Goal: Task Accomplishment & Management: Complete application form

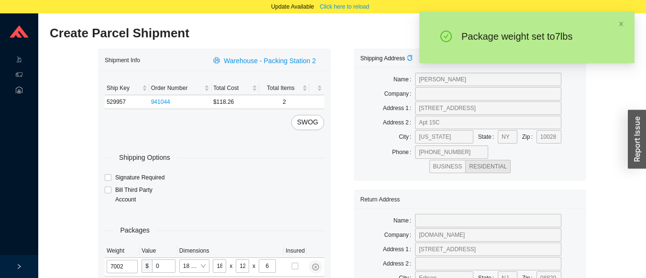
type input "7"
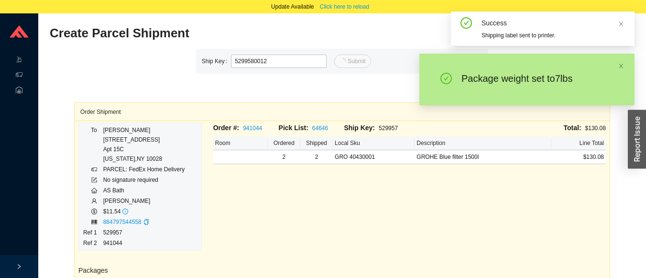
type input "12"
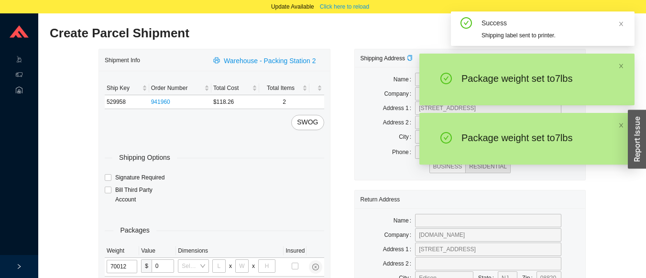
type input "7"
type input "18"
type input "12"
type input "6"
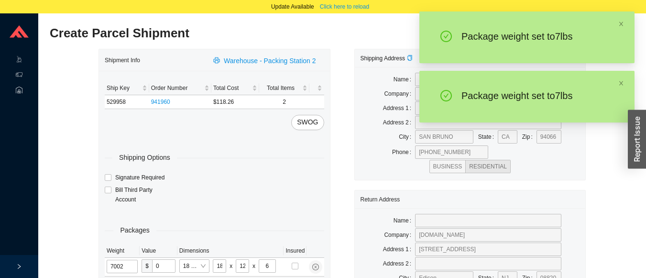
type input "7"
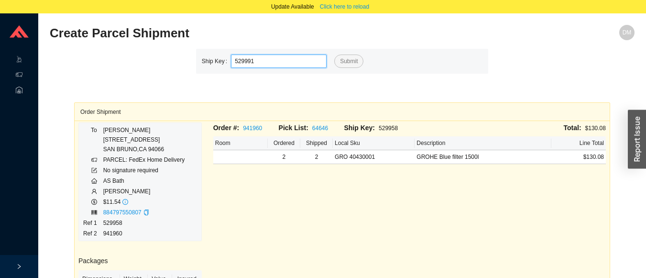
type input "529991"
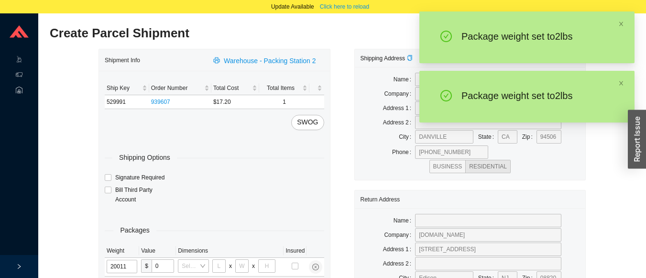
type input "2"
type input "14"
type input "7"
type input "2"
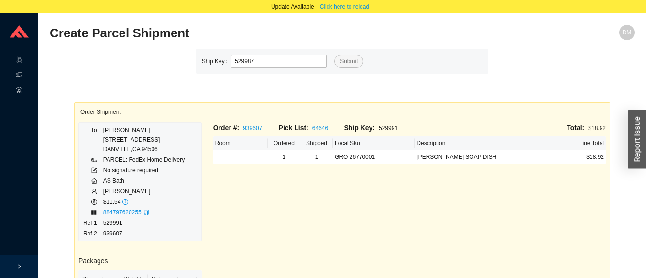
type input "529987"
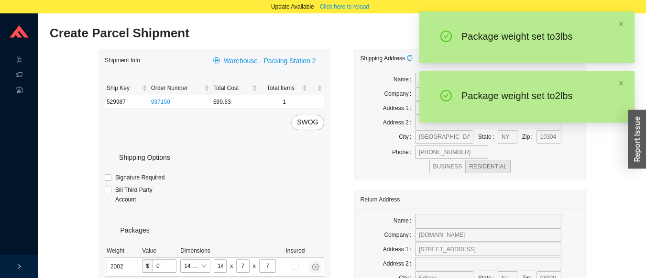
type input "2"
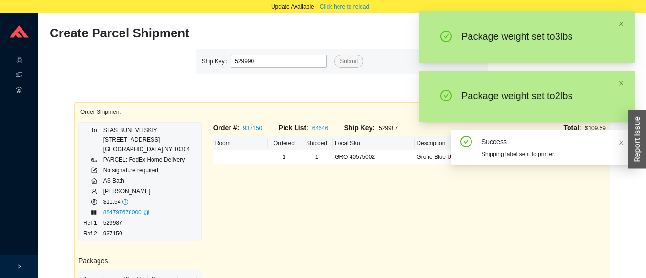
type input "529990"
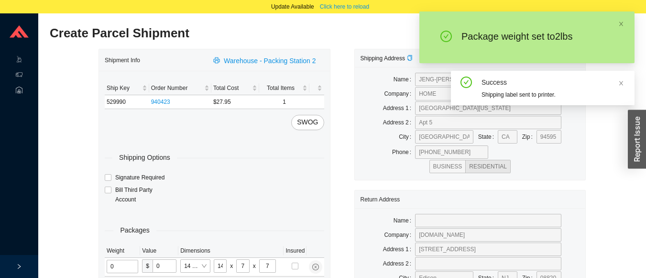
type input "2"
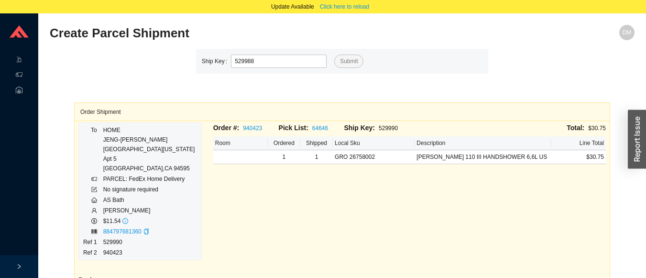
type input "529988"
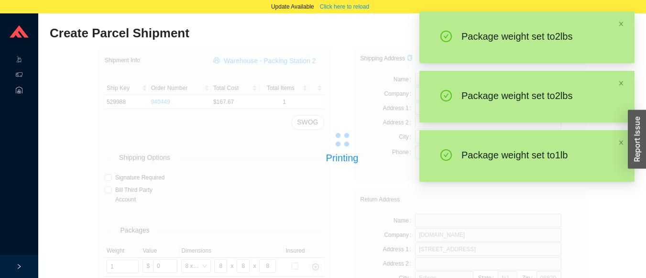
type input "2"
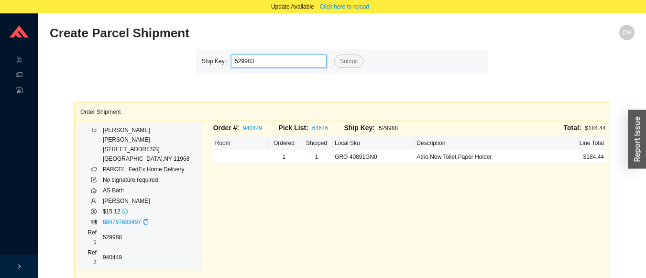
type input "529983"
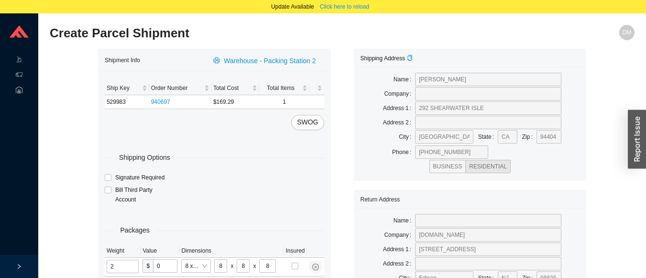
type input "3"
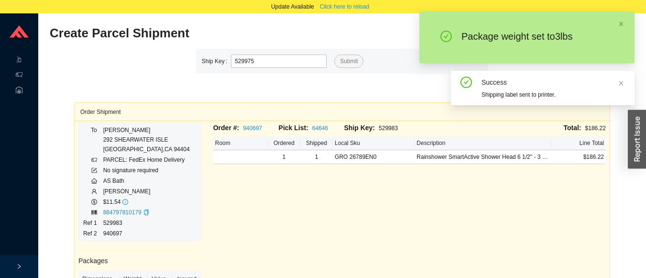
type input "529975"
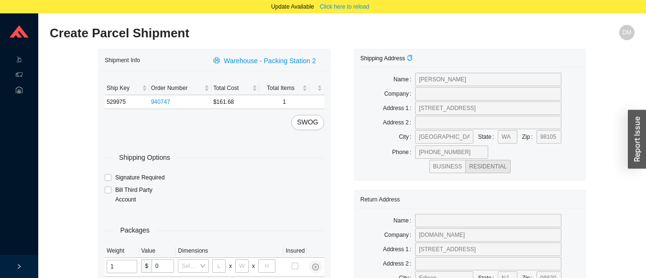
type input "12"
type input "18"
type input "12"
type input "6"
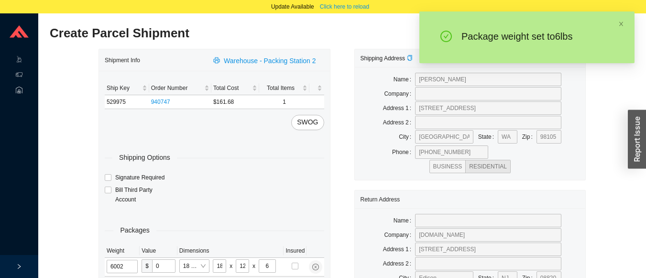
type input "6"
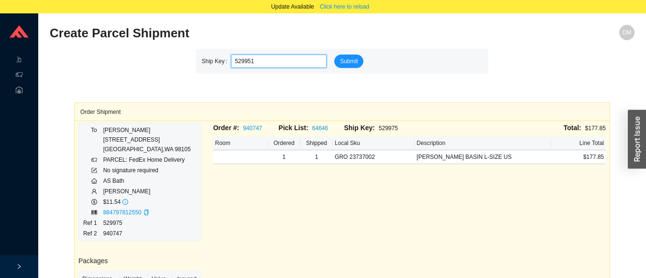
type input "529951"
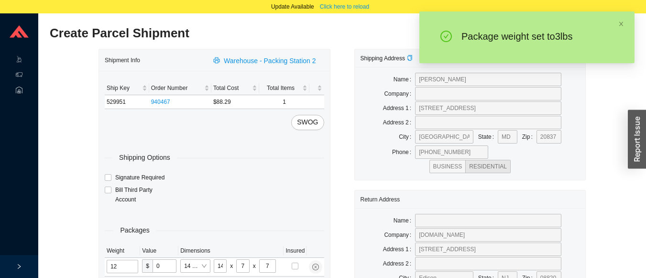
type input "3"
type input "18"
type input "12"
type input "6"
type input "3"
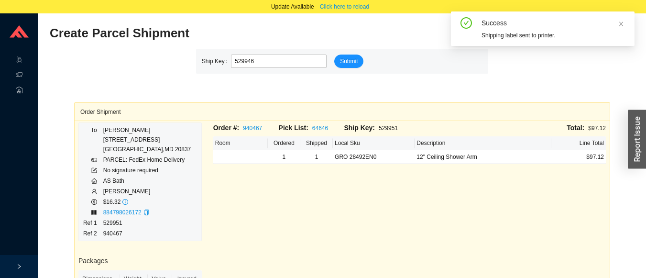
type input "529946"
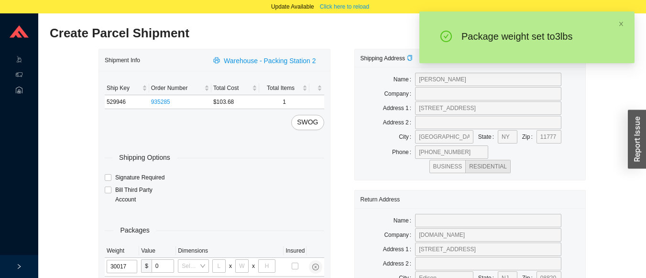
type input "3"
type input "8"
type input "36"
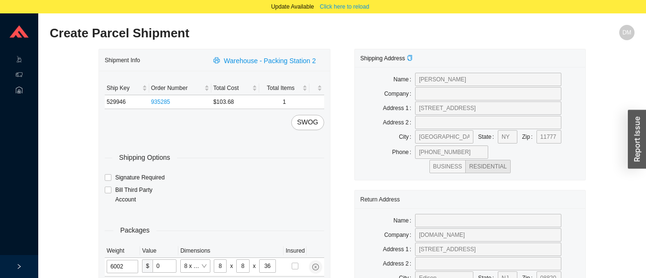
type input "6"
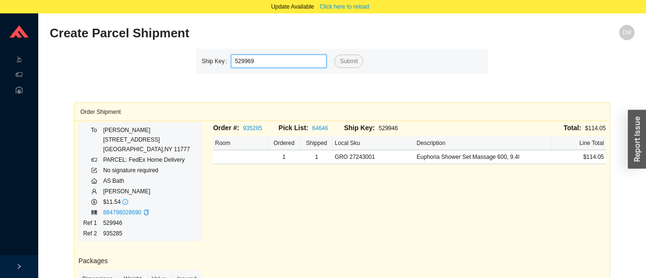
type input "529969"
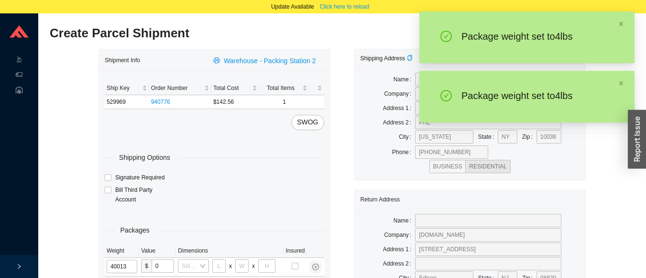
type input "4"
type input "10"
type input "4"
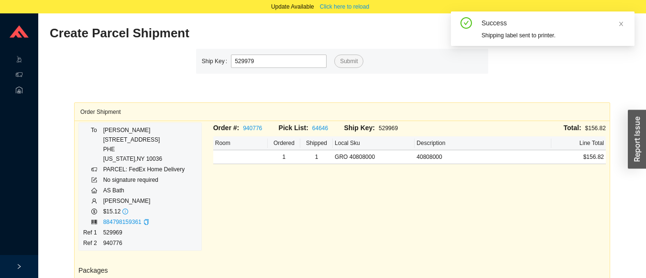
type input "529979"
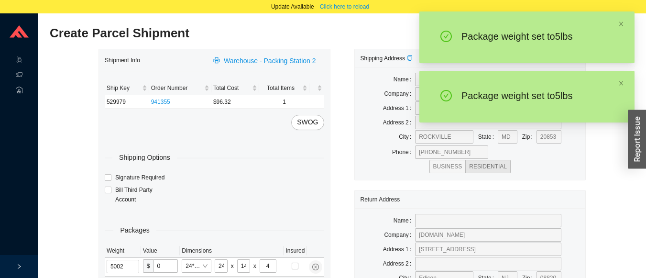
type input "5"
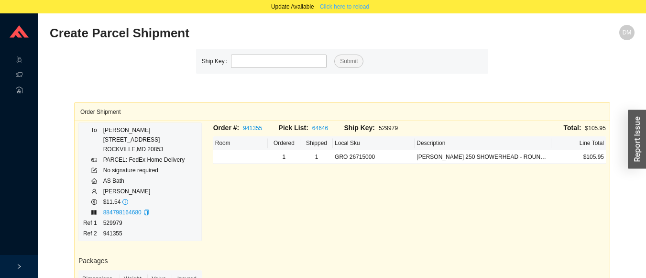
click at [344, 9] on span "Click here to reload" at bounding box center [344, 7] width 49 height 10
